Goal: Check status: Check status

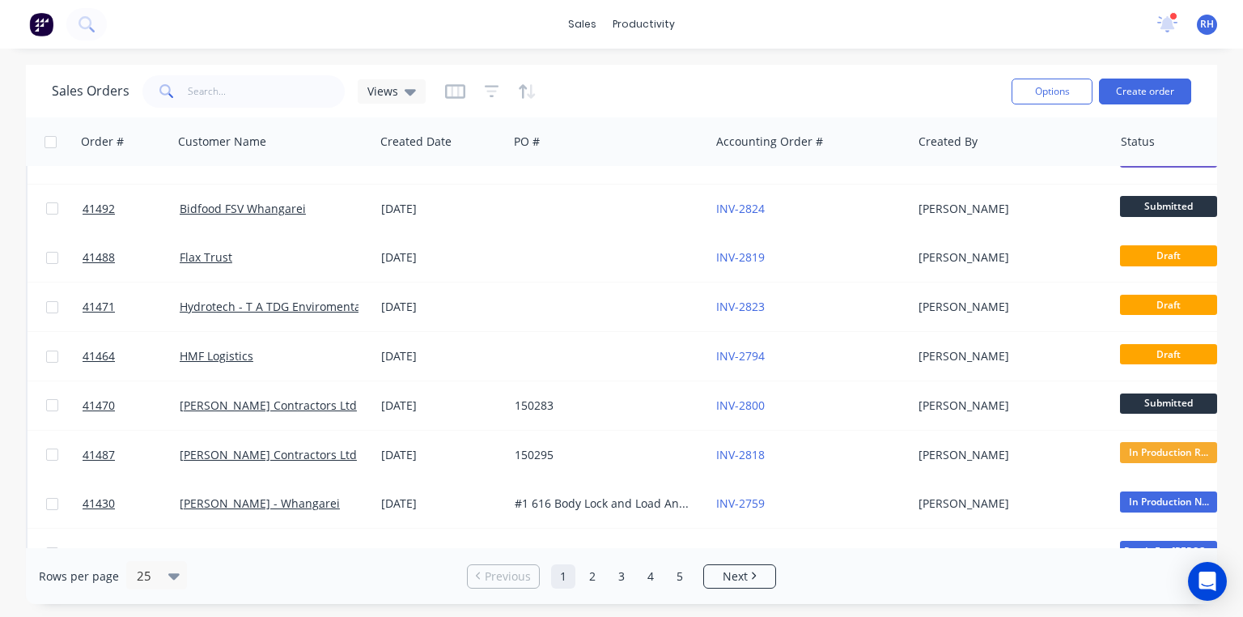
scroll to position [574, 0]
click at [256, 95] on input "text" at bounding box center [267, 91] width 158 height 32
type input "warr"
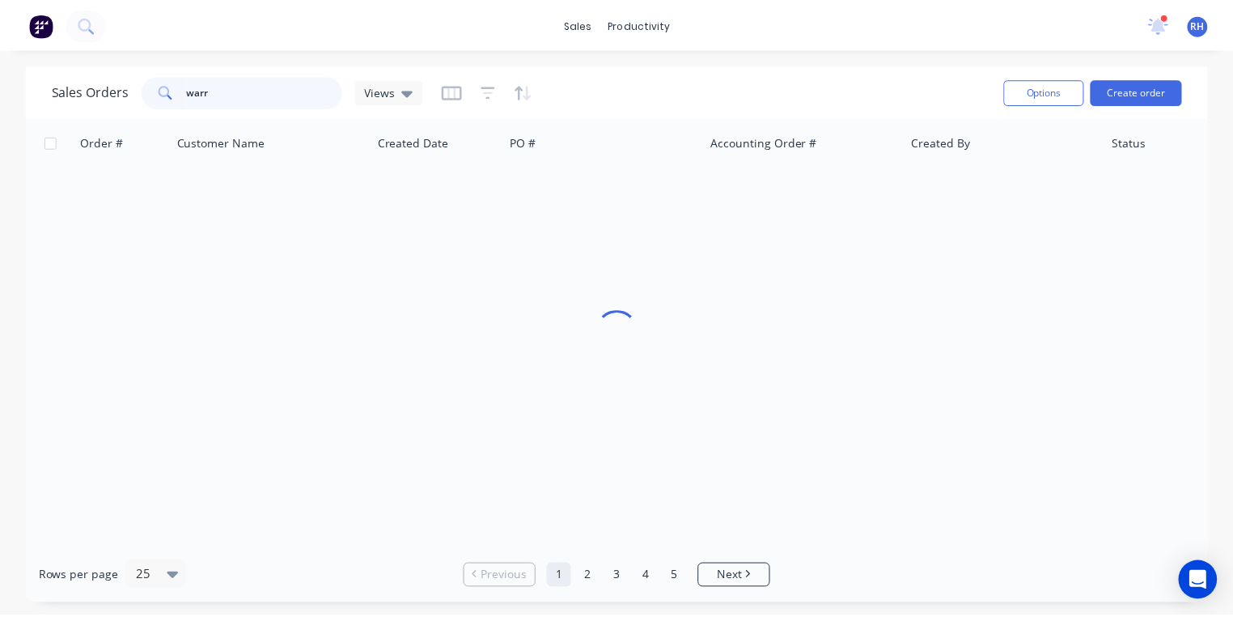
scroll to position [0, 0]
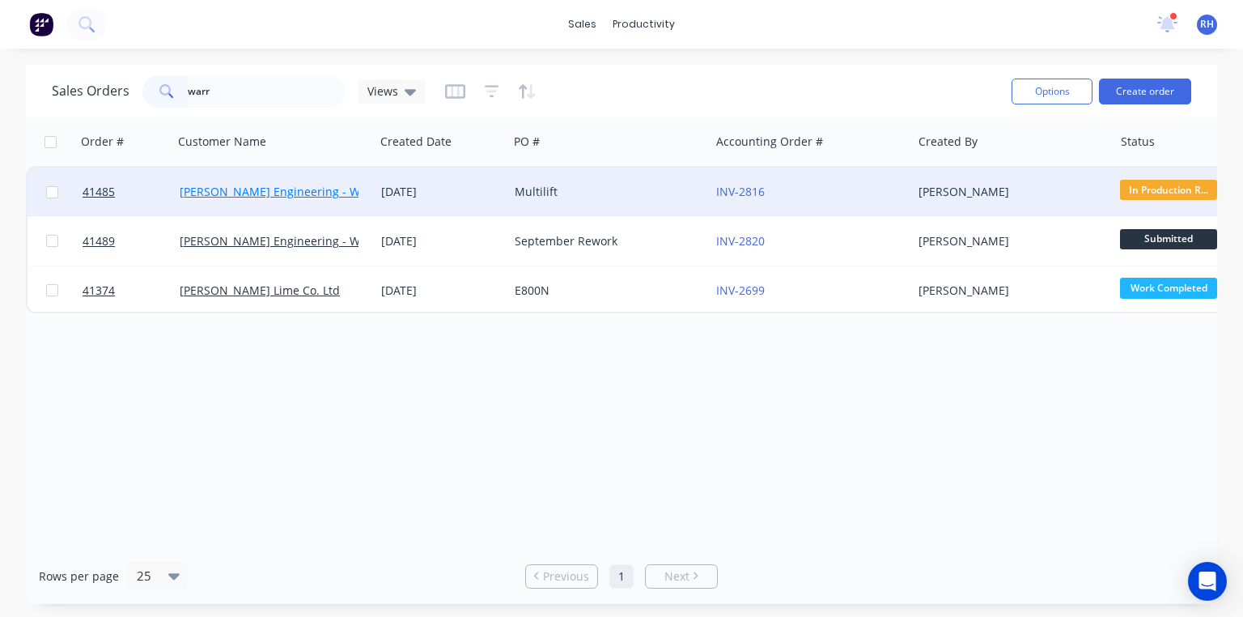
click at [317, 186] on link "[PERSON_NAME] Engineering - Warranty" at bounding box center [290, 191] width 220 height 15
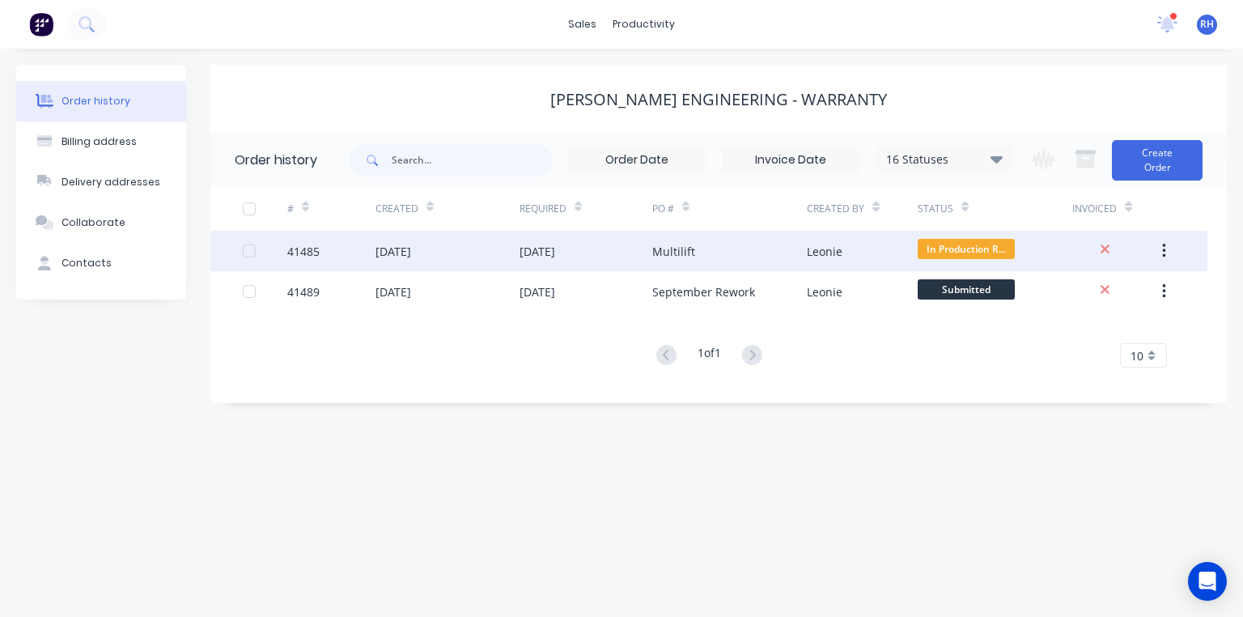
click at [411, 256] on div "[DATE]" at bounding box center [393, 251] width 36 height 17
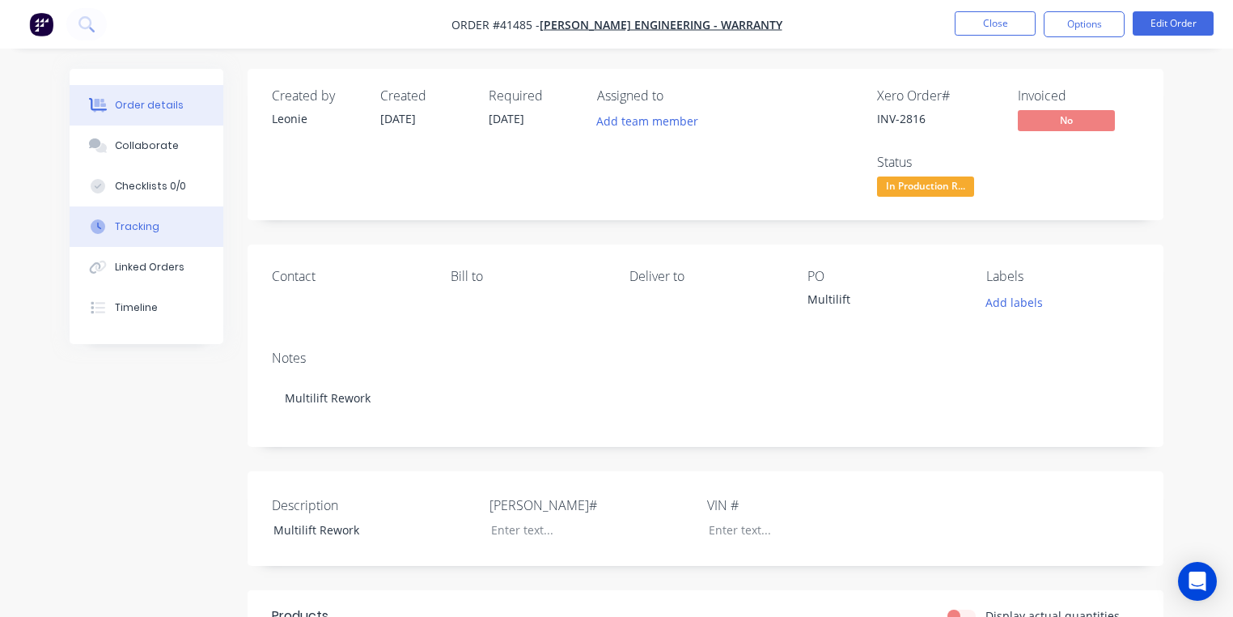
click at [152, 225] on div "Tracking" at bounding box center [137, 226] width 44 height 15
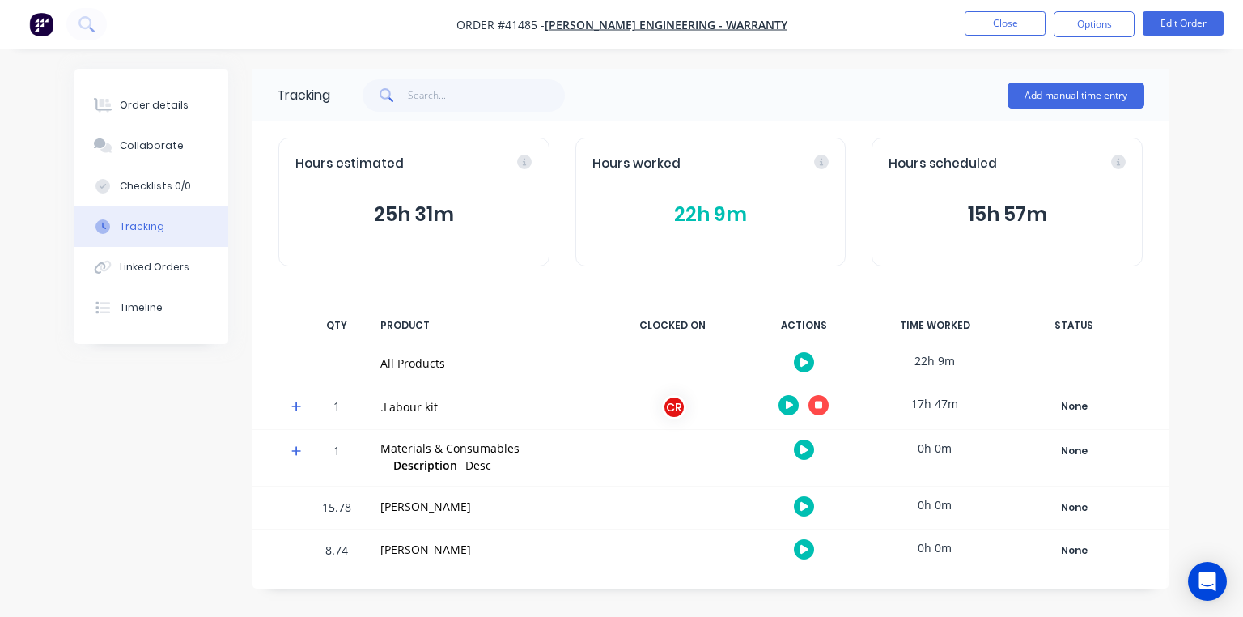
click at [296, 403] on icon at bounding box center [296, 406] width 10 height 10
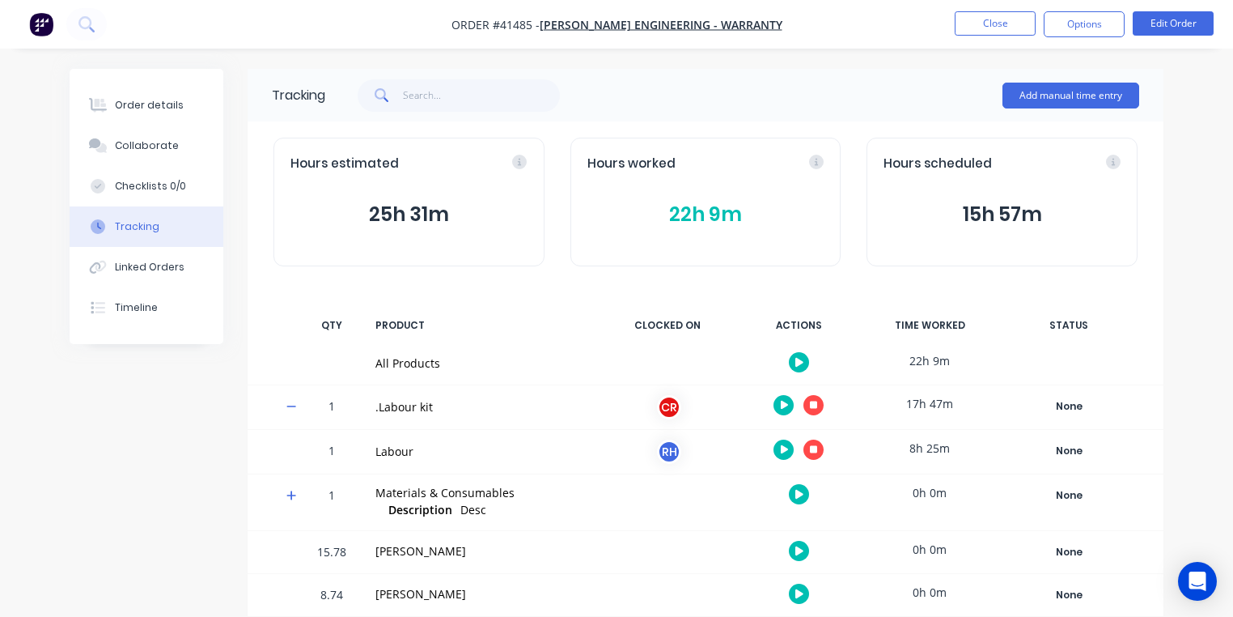
click at [812, 448] on icon "button" at bounding box center [814, 449] width 8 height 8
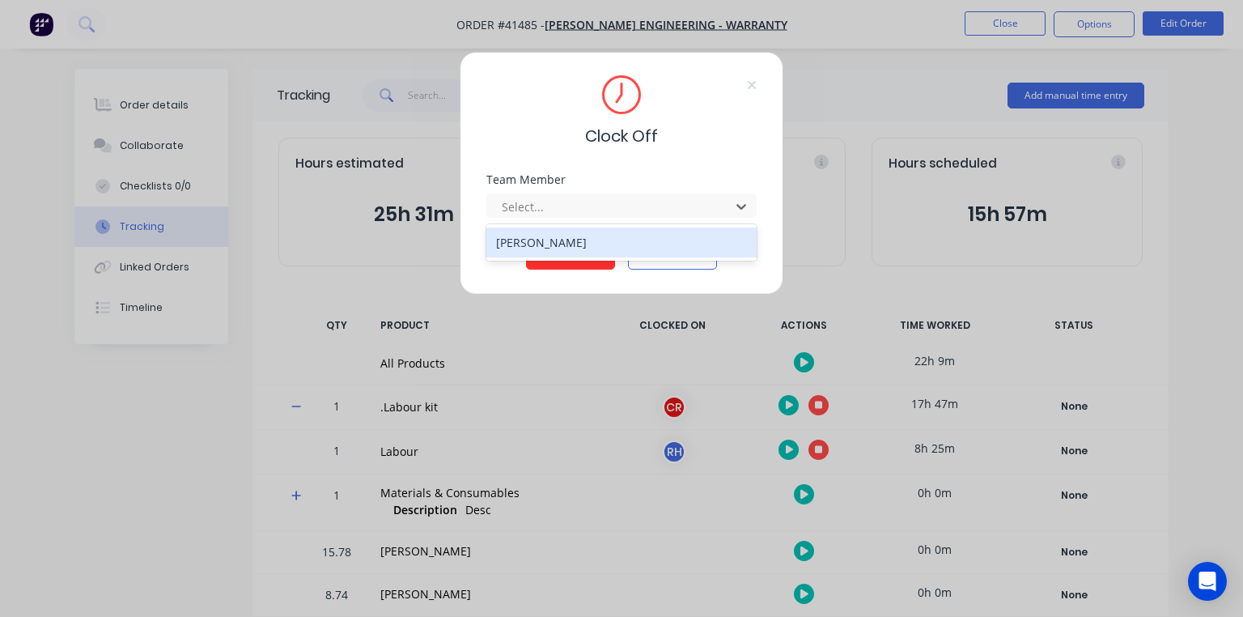
click at [570, 239] on div "[PERSON_NAME]" at bounding box center [621, 242] width 270 height 30
click at [563, 248] on button "Clock Off" at bounding box center [570, 257] width 89 height 26
